Goal: Contribute content

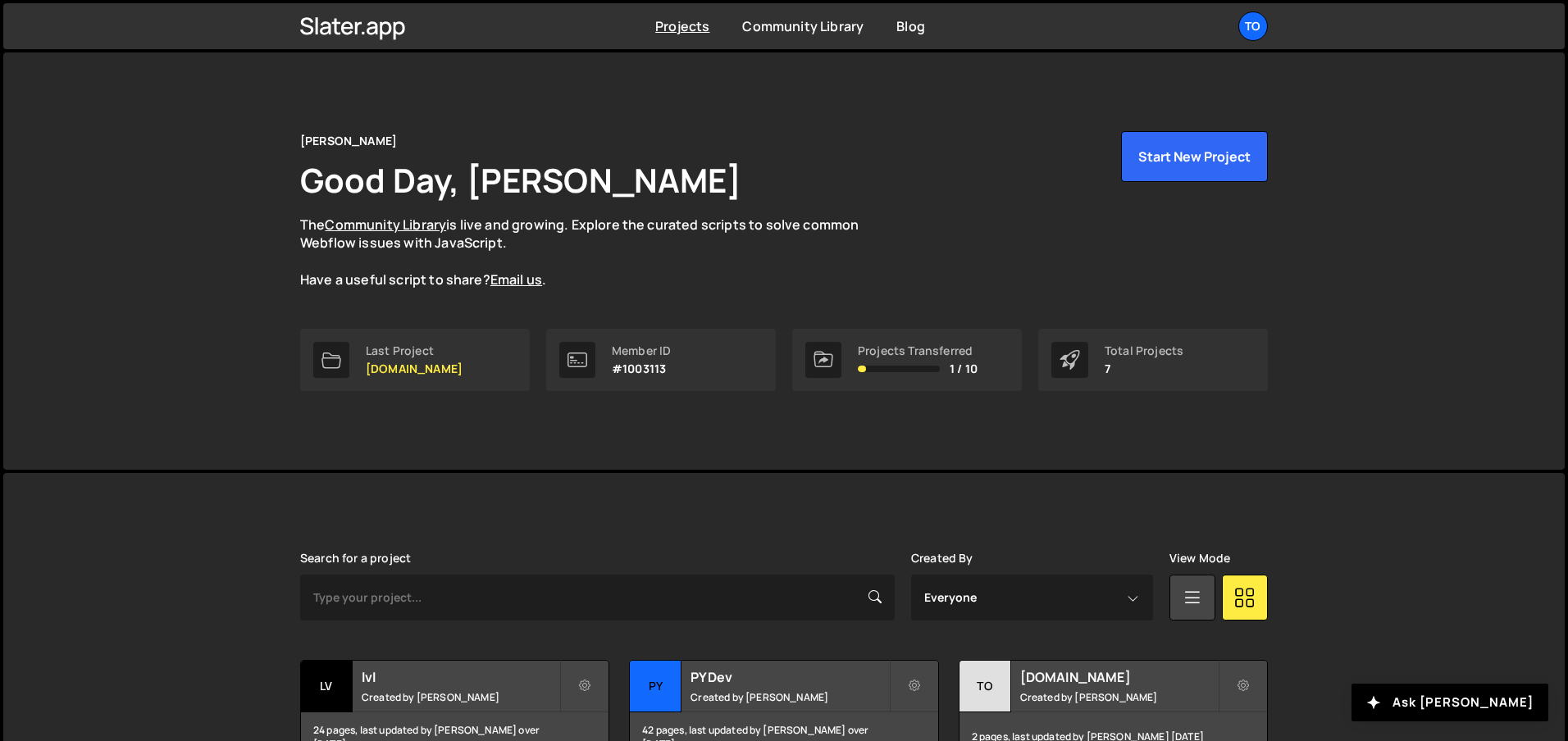
click at [1356, 267] on div "Tony Seets Good Day, Tony Seets The Community Library is live and growing. Expl…" at bounding box center [784, 262] width 1562 height 417
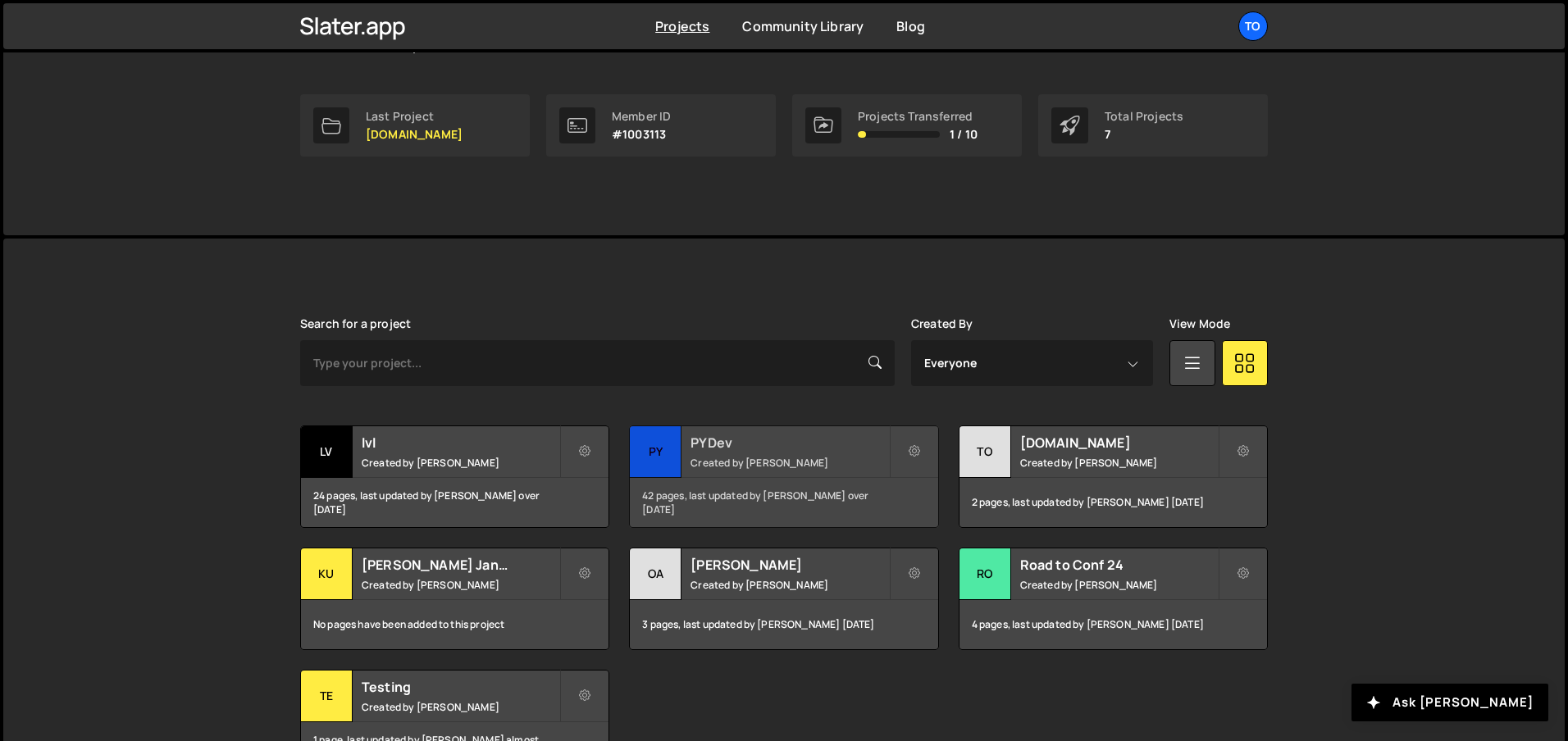
scroll to position [275, 0]
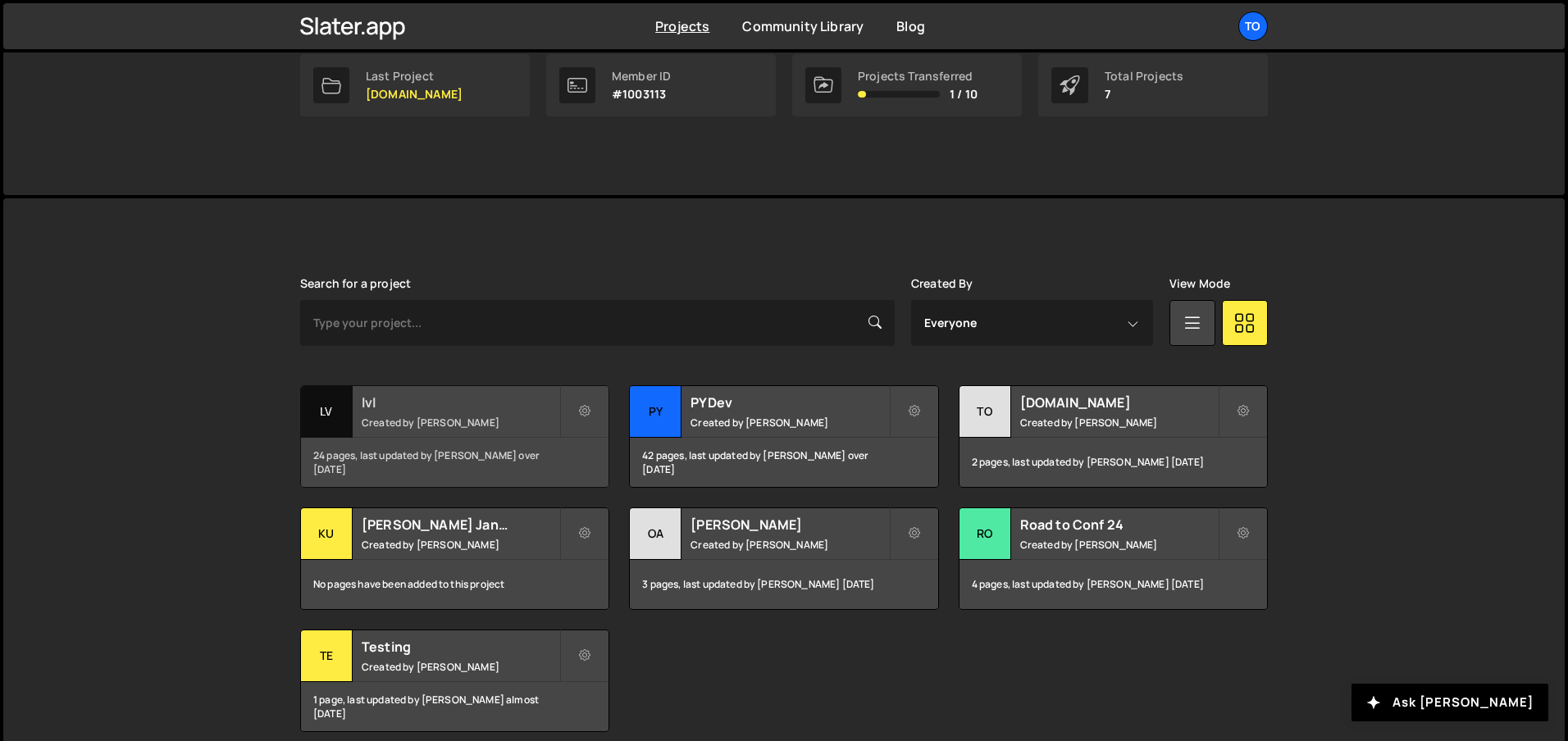
click at [433, 435] on div "lvl Created by Tony Seets" at bounding box center [454, 411] width 308 height 51
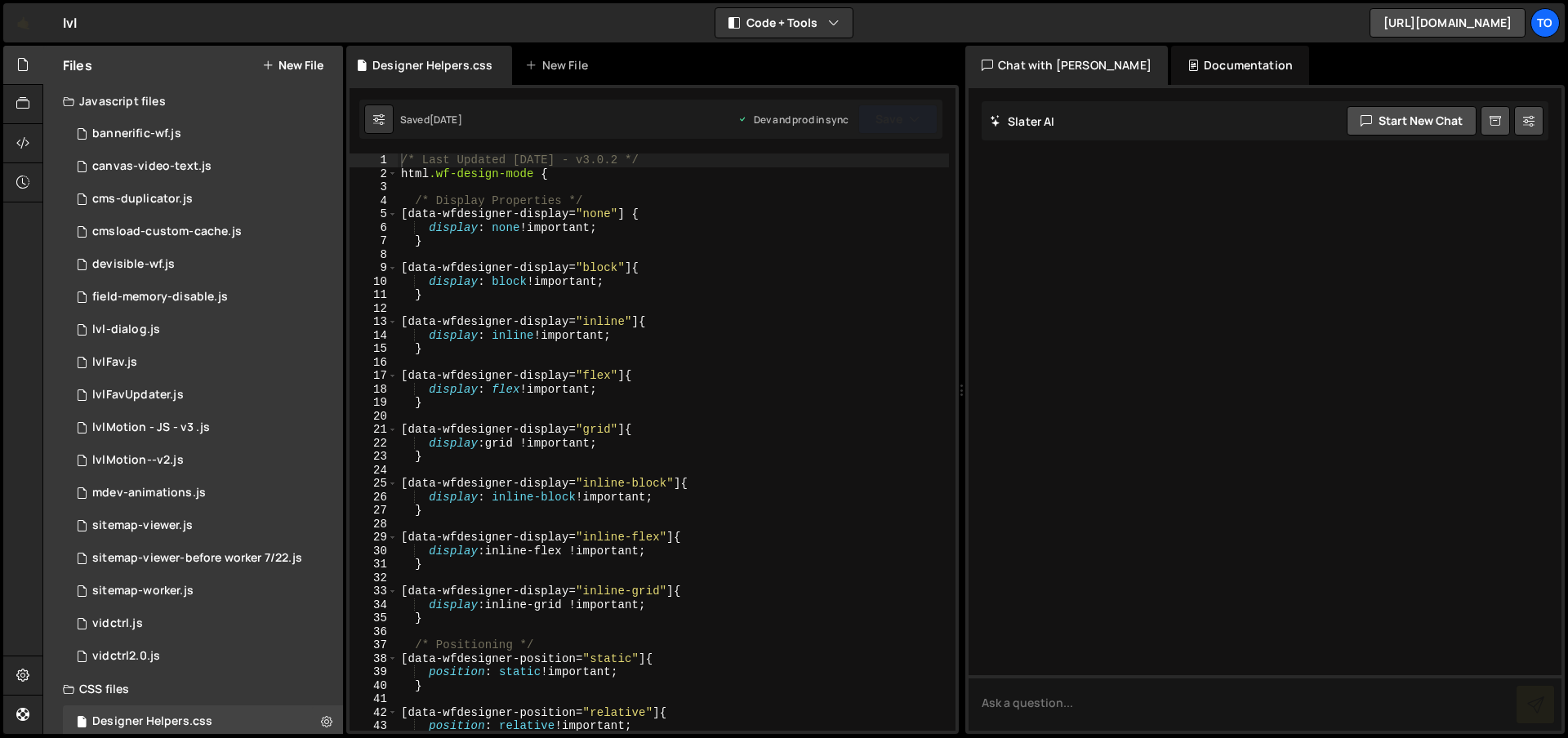
click at [743, 278] on div "/* Last Updated [DATE] - v3.0.2 */ html .wf-design-mode { /* Display Properties…" at bounding box center [673, 456] width 551 height 605
type textarea "}"
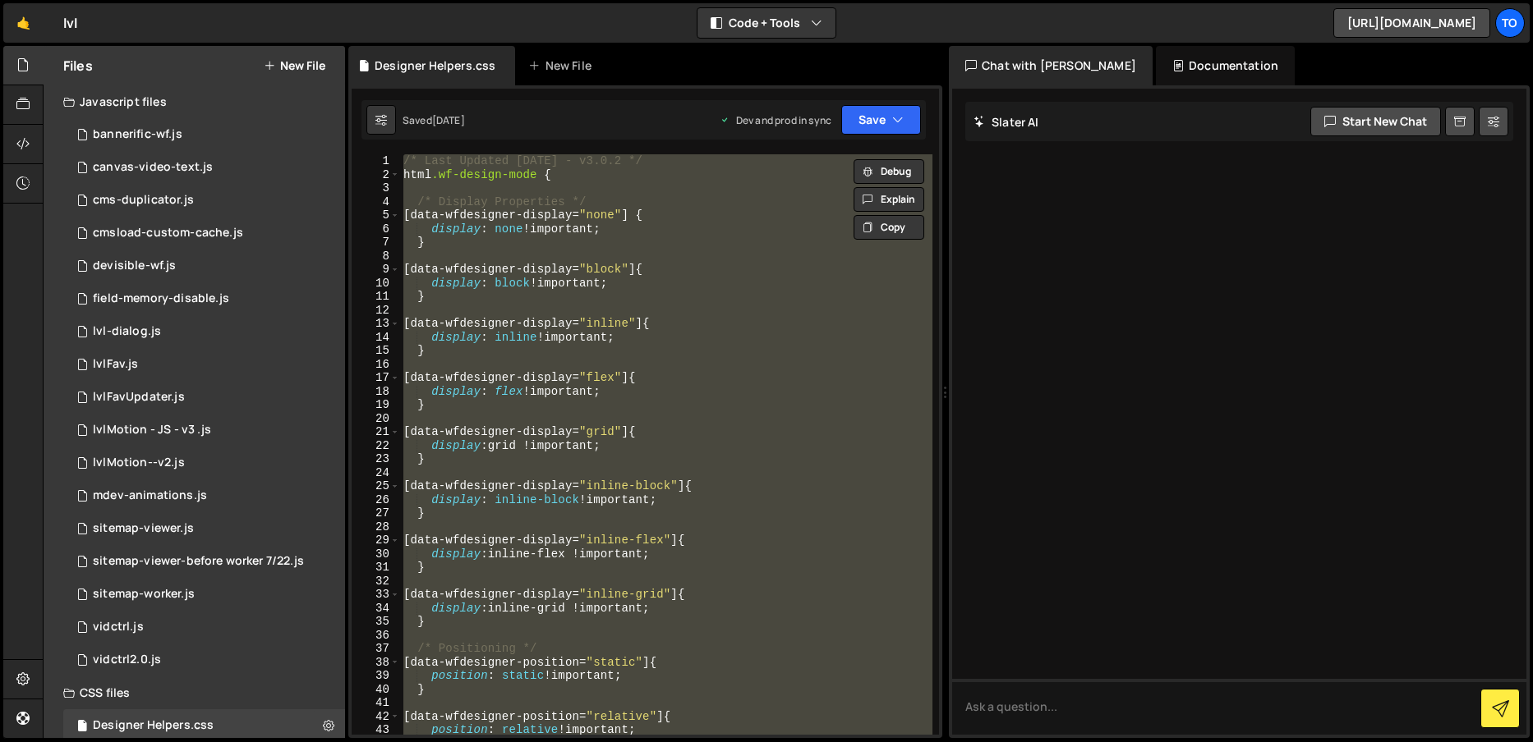
click at [599, 209] on div "/* Last Updated 8/29/25 - v3.0.2 */ html .wf-design-mode { /* Display Propertie…" at bounding box center [666, 444] width 532 height 581
type textarea "[data-wfdesigner-display="none"] {"
